Goal: Task Accomplishment & Management: Complete application form

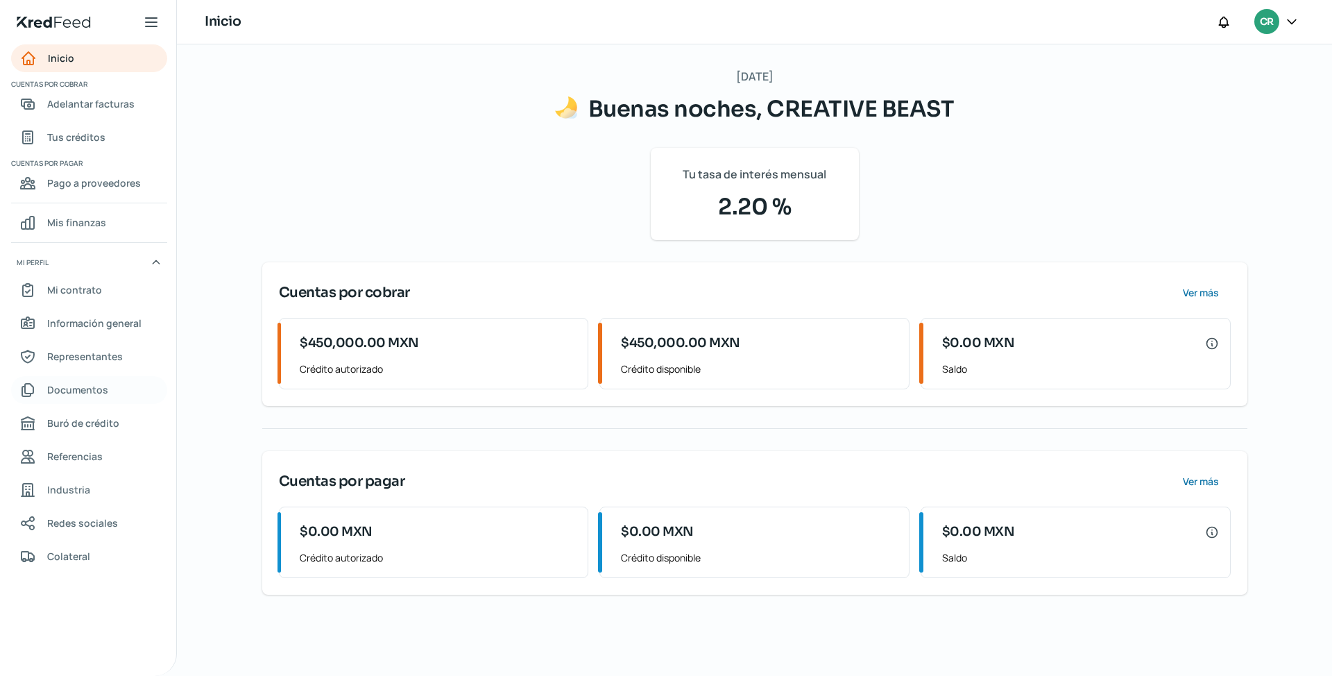
click at [96, 390] on span "Documentos" at bounding box center [77, 389] width 61 height 17
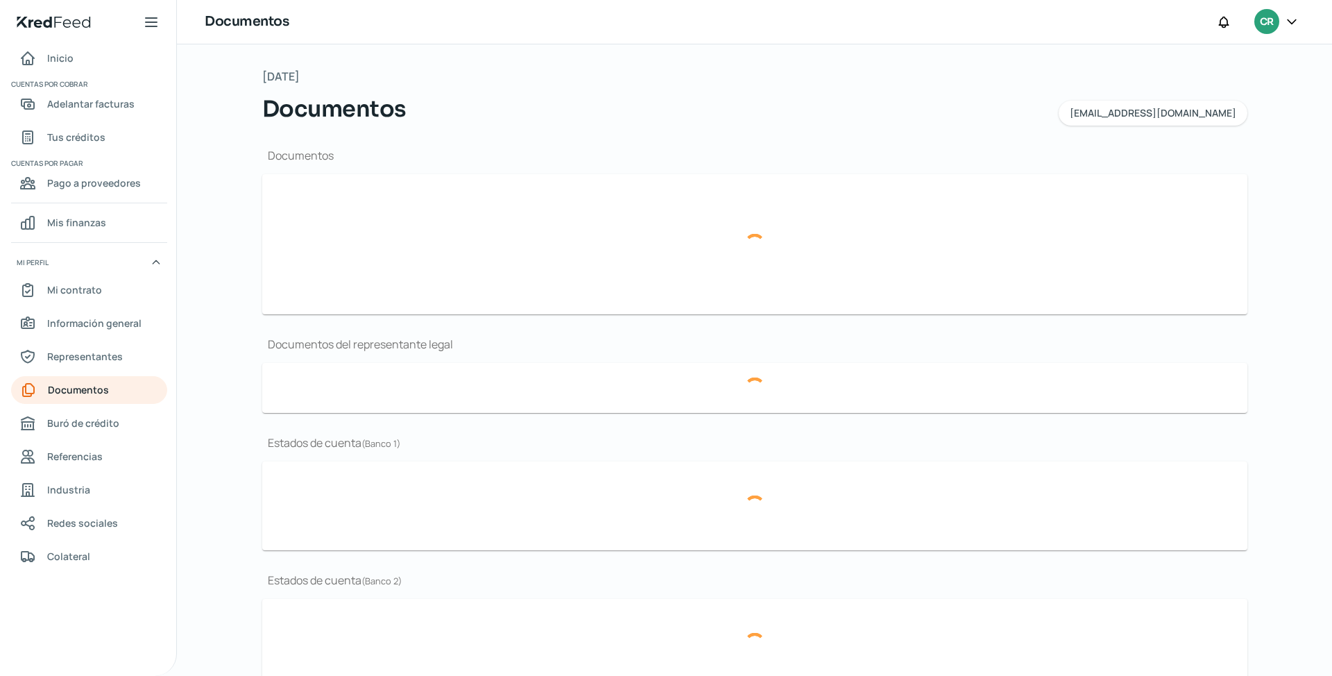
type input "310124 CSF CBE2106111R7.pdf"
type input "AUTOMOTIVE FANTASY 2024.pdf"
type input "CB-LOGO.jpg"
type input "CREATIVE BEAST. PROTOC. N° 117,374, DEL 1° TESTIMONIO.pdf"
type input "EDO CUENTA FISCAL [DATE].pdf"
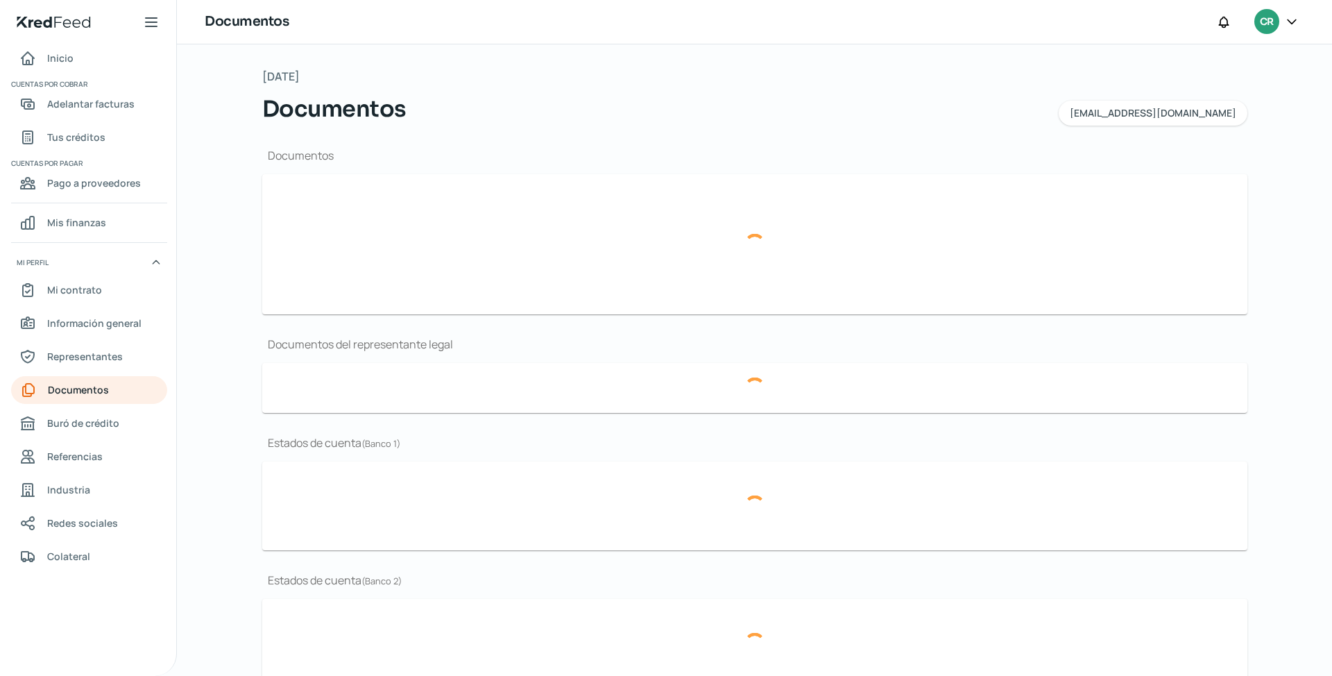
type input "EDO CUENTA FISCAL [DATE].pdf"
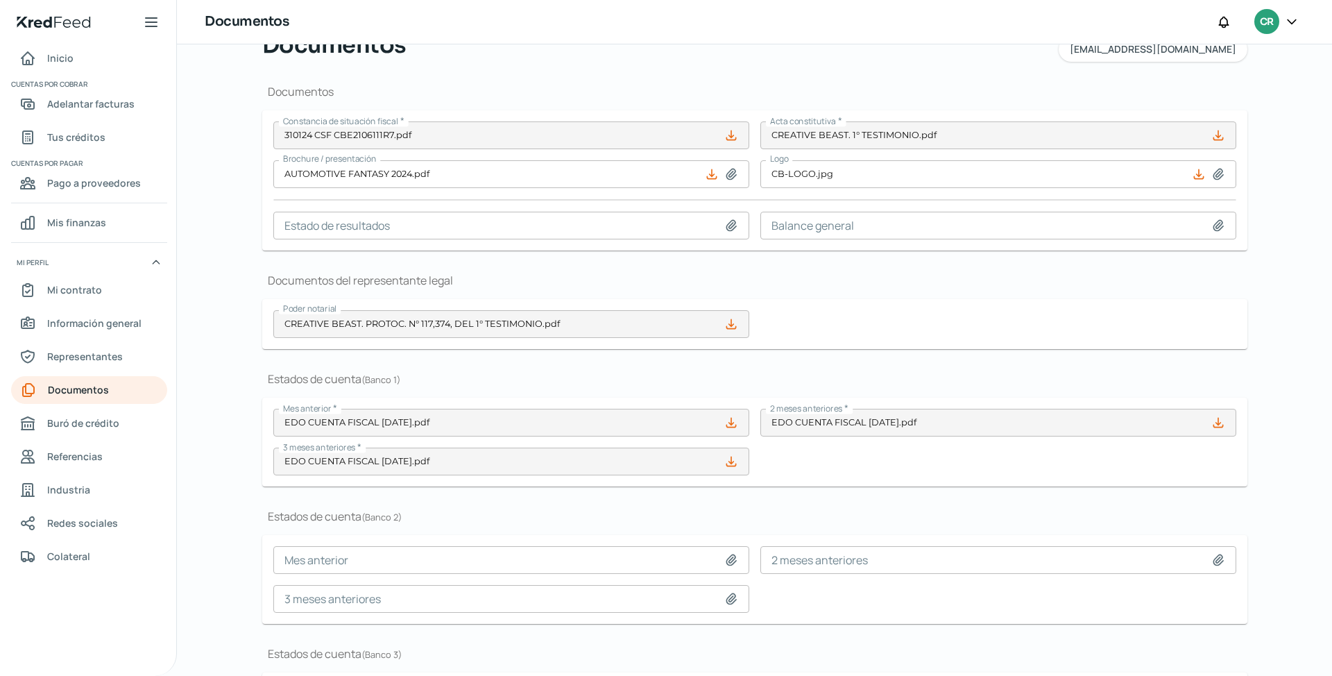
scroll to position [205, 0]
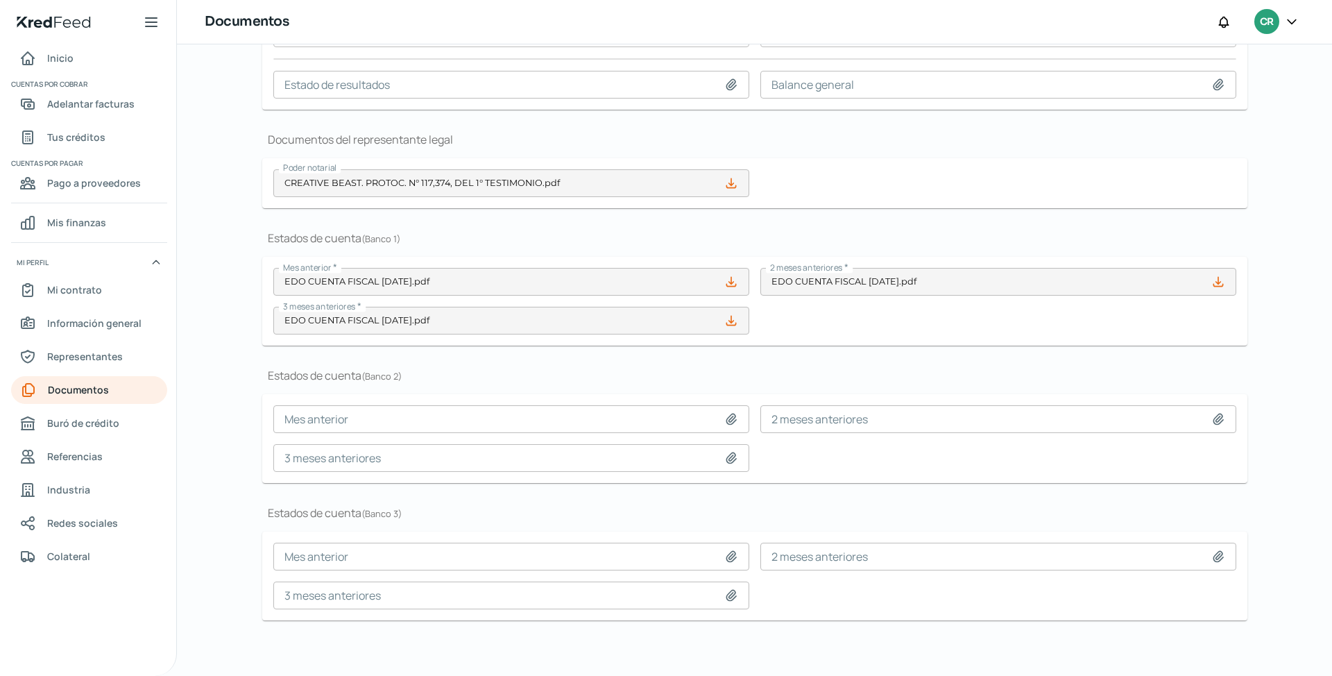
click at [728, 282] on icon at bounding box center [730, 281] width 9 height 9
